Goal: Check status: Check status

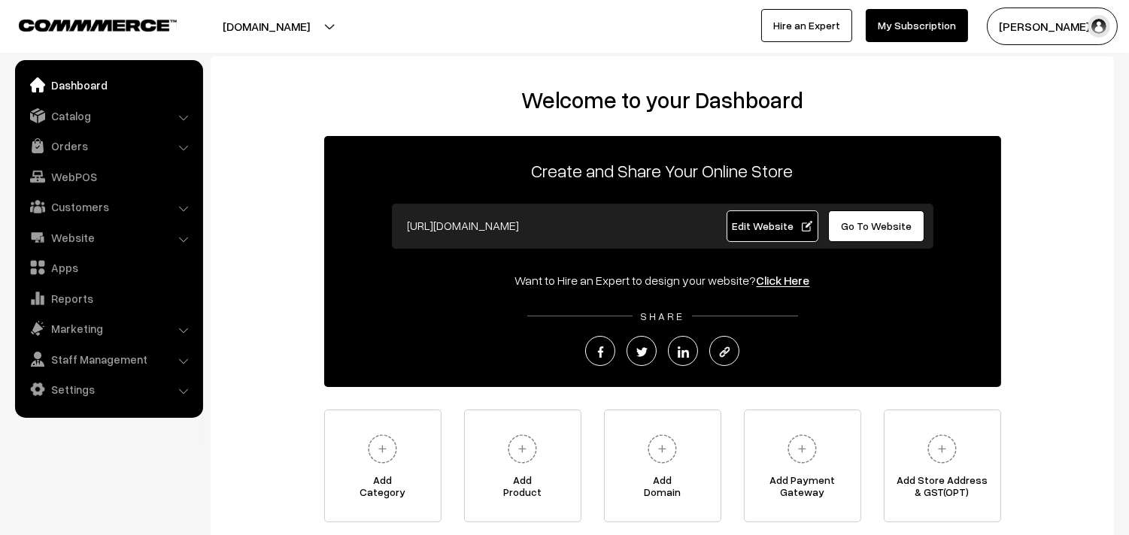
click at [77, 141] on link "Orders" at bounding box center [108, 145] width 179 height 27
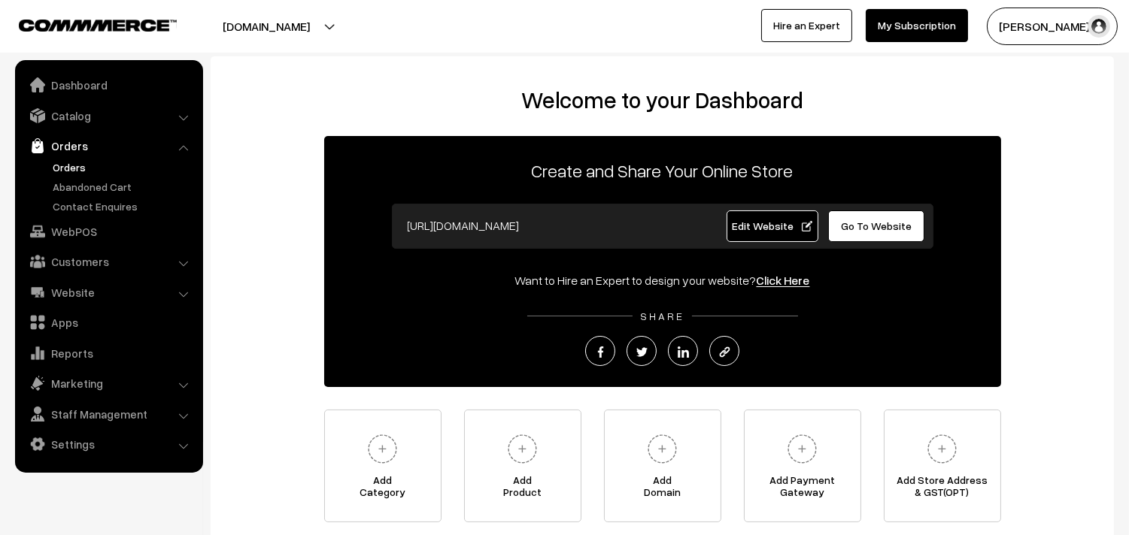
click at [75, 166] on link "Orders" at bounding box center [123, 167] width 149 height 16
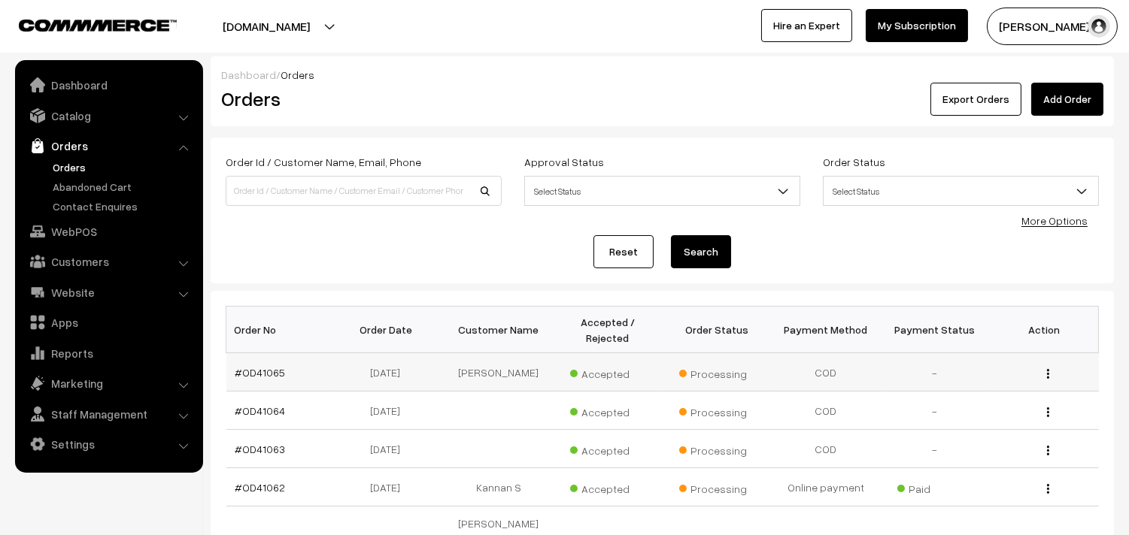
click at [250, 379] on td "#OD41065" at bounding box center [280, 372] width 109 height 38
click at [251, 377] on link "#OD41065" at bounding box center [260, 372] width 50 height 13
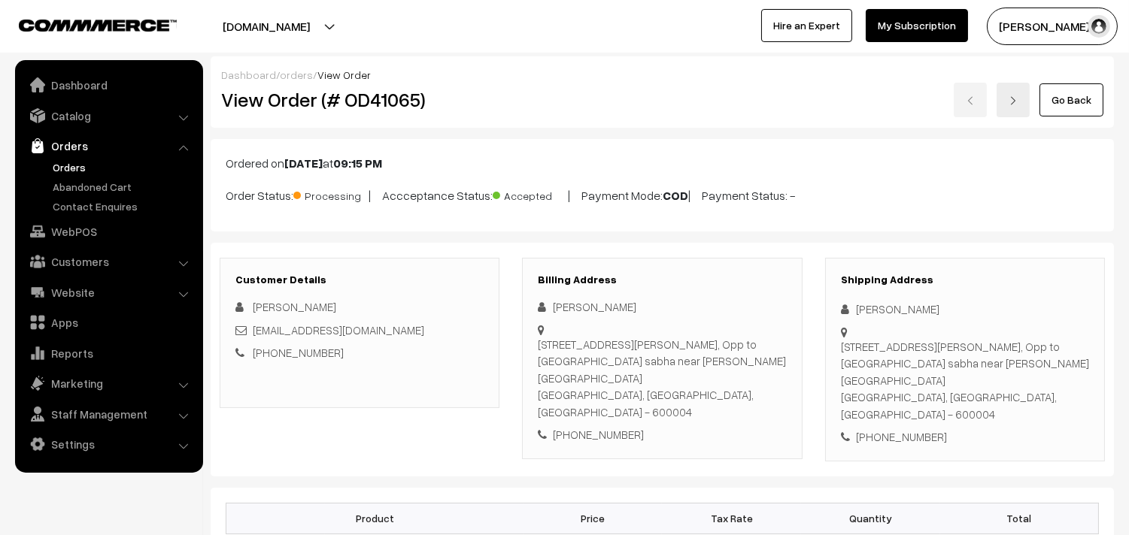
click at [75, 163] on link "Orders" at bounding box center [123, 167] width 149 height 16
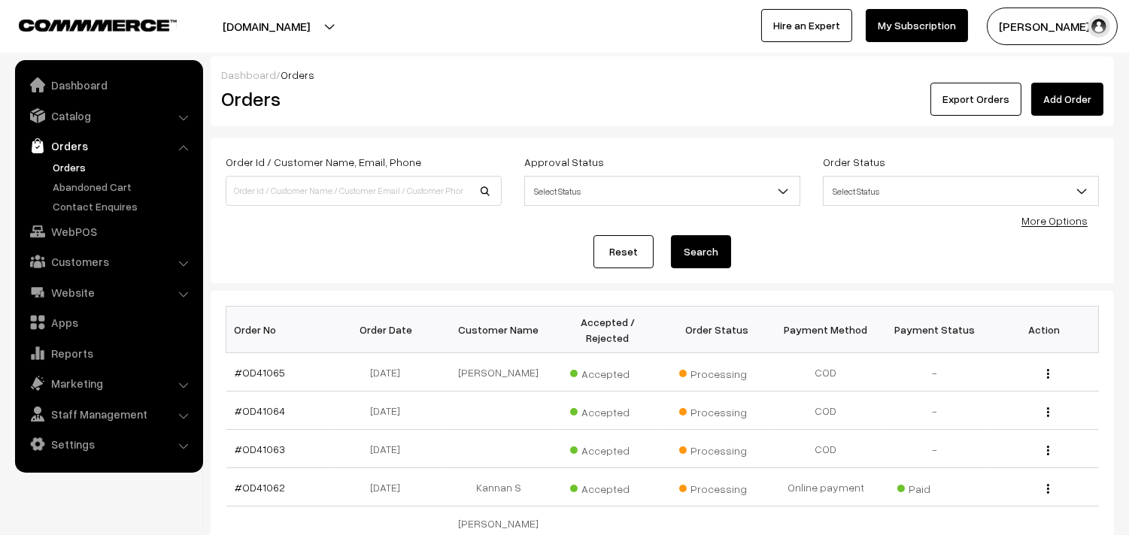
scroll to position [83, 0]
